Goal: Entertainment & Leisure: Consume media (video, audio)

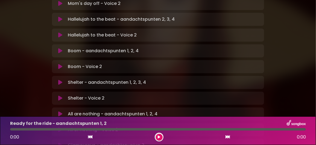
scroll to position [300, 0]
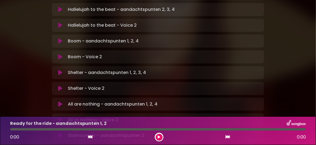
click at [60, 133] on icon at bounding box center [60, 135] width 4 height 5
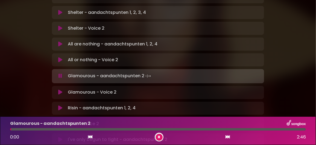
scroll to position [333, 0]
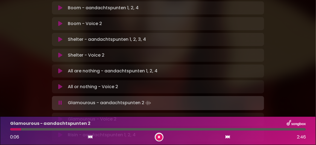
click at [43, 130] on div at bounding box center [157, 130] width 295 height 2
click at [68, 129] on div at bounding box center [157, 130] width 295 height 2
click at [100, 129] on div at bounding box center [157, 130] width 295 height 2
click at [128, 130] on div at bounding box center [157, 130] width 295 height 2
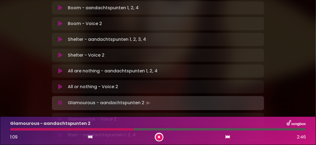
click at [156, 129] on div at bounding box center [157, 130] width 295 height 2
click at [174, 130] on div at bounding box center [157, 130] width 295 height 2
click at [193, 129] on div at bounding box center [157, 130] width 295 height 2
click at [208, 129] on div at bounding box center [157, 130] width 295 height 2
click at [225, 129] on div at bounding box center [157, 130] width 295 height 2
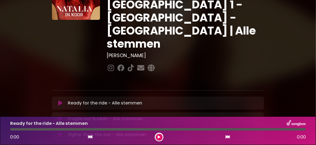
scroll to position [46, 0]
